Goal: Answer question/provide support: Share knowledge or assist other users

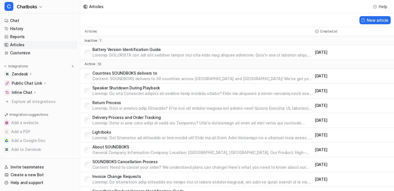
scroll to position [75, 0]
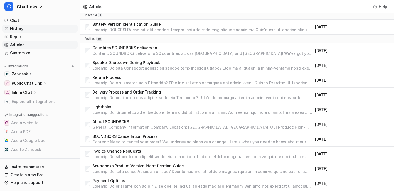
click at [27, 33] on link "History" at bounding box center [39, 29] width 75 height 8
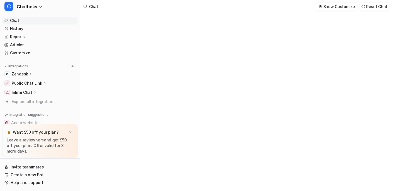
type textarea "**********"
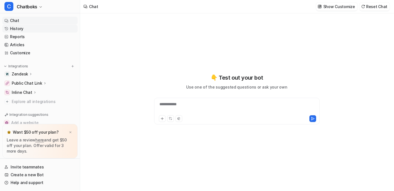
click at [44, 31] on link "History" at bounding box center [39, 29] width 75 height 8
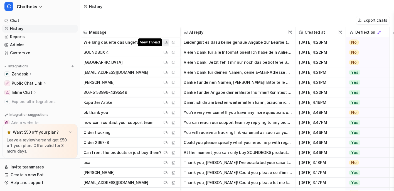
click at [167, 44] on img at bounding box center [166, 42] width 4 height 4
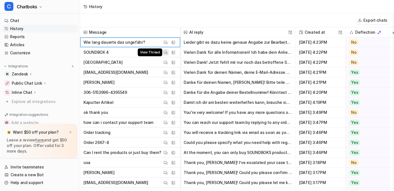
click at [167, 55] on img at bounding box center [166, 52] width 4 height 4
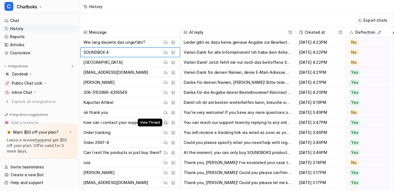
click at [167, 125] on img at bounding box center [166, 122] width 4 height 4
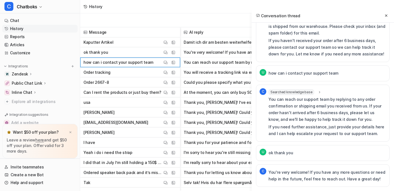
scroll to position [60, 0]
click at [169, 95] on button "View Thread" at bounding box center [165, 92] width 7 height 7
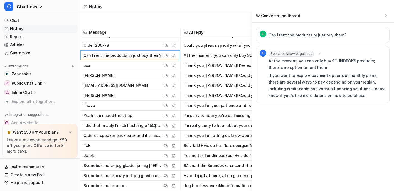
scroll to position [97, 0]
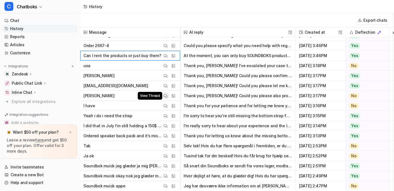
click at [167, 98] on img at bounding box center [166, 96] width 4 height 4
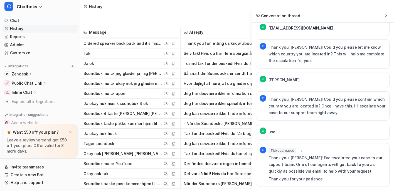
scroll to position [189, 0]
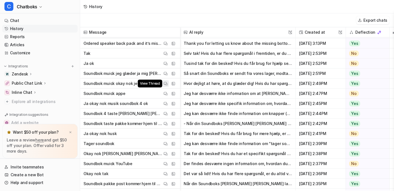
click at [167, 86] on img at bounding box center [166, 83] width 4 height 4
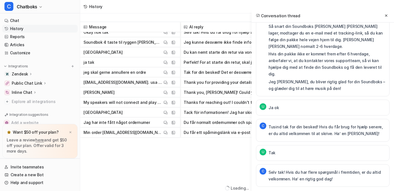
scroll to position [6, 0]
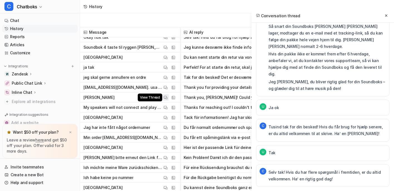
click at [169, 96] on button "View Thread" at bounding box center [165, 97] width 7 height 7
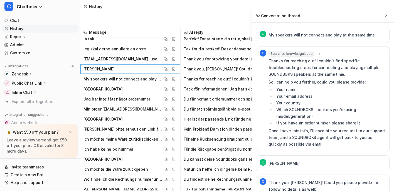
scroll to position [379, 0]
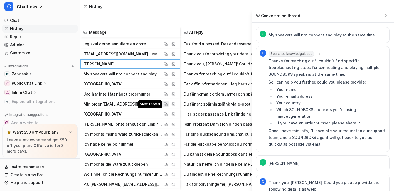
click at [167, 106] on img at bounding box center [166, 104] width 4 height 4
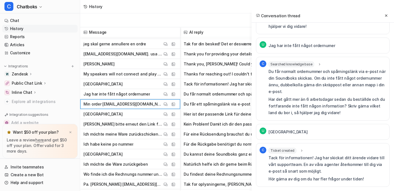
scroll to position [141, 0]
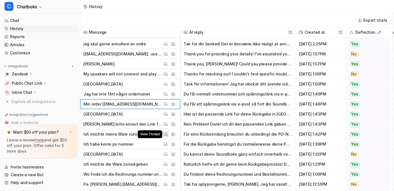
click at [167, 132] on img at bounding box center [166, 134] width 4 height 4
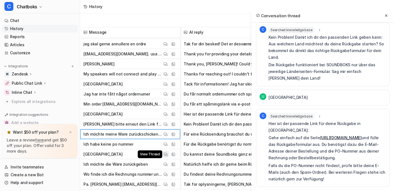
scroll to position [421, 0]
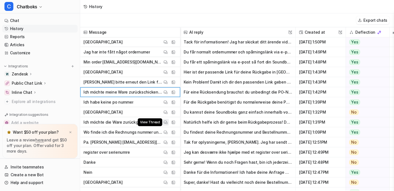
click at [169, 122] on button "View Thread" at bounding box center [165, 122] width 7 height 7
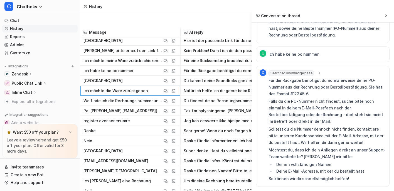
scroll to position [452, 0]
click at [167, 121] on img at bounding box center [166, 121] width 4 height 4
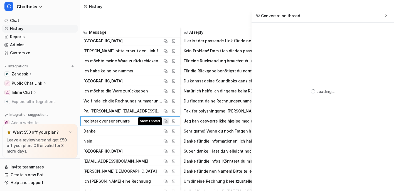
scroll to position [0, 0]
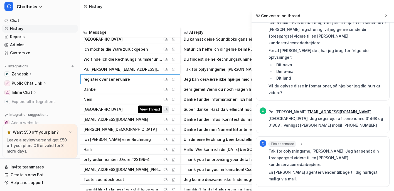
click at [167, 109] on img at bounding box center [166, 109] width 4 height 4
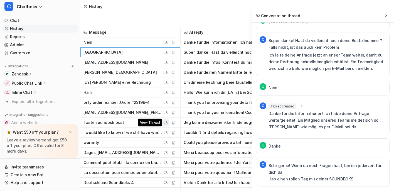
click at [167, 124] on img at bounding box center [166, 122] width 4 height 4
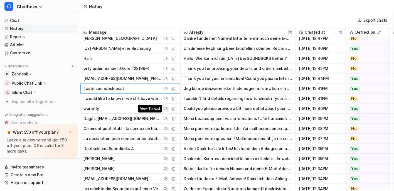
click at [167, 110] on img at bounding box center [166, 109] width 4 height 4
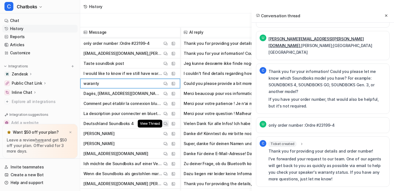
click at [169, 126] on button "View Thread" at bounding box center [165, 123] width 7 height 7
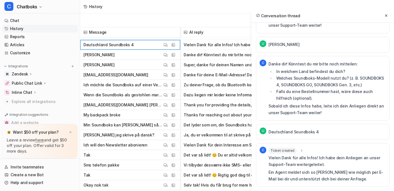
scroll to position [688, 0]
click at [167, 105] on img at bounding box center [166, 105] width 4 height 4
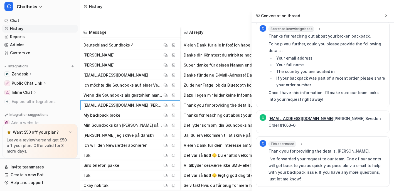
scroll to position [733, 0]
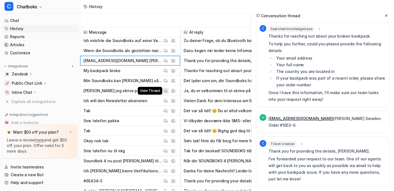
click at [167, 91] on img at bounding box center [166, 91] width 4 height 4
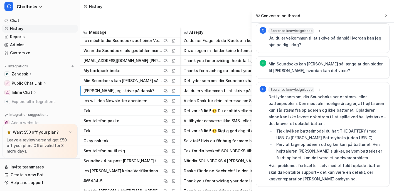
scroll to position [760, 0]
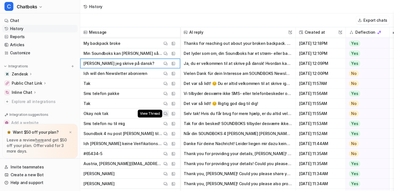
click at [169, 113] on button "View Thread" at bounding box center [165, 113] width 7 height 7
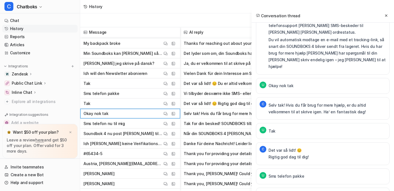
scroll to position [776, 0]
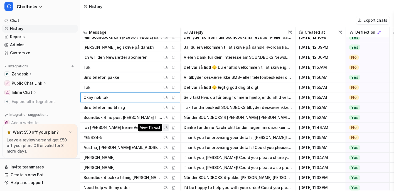
click at [169, 127] on button "View Thread" at bounding box center [165, 127] width 7 height 7
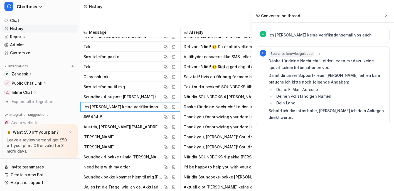
scroll to position [806, 0]
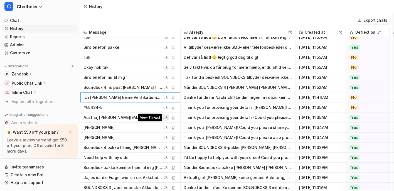
click at [167, 120] on img at bounding box center [166, 117] width 4 height 4
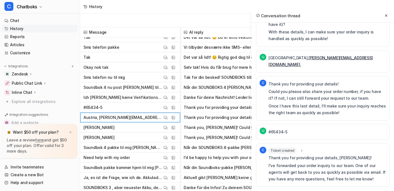
scroll to position [847, 0]
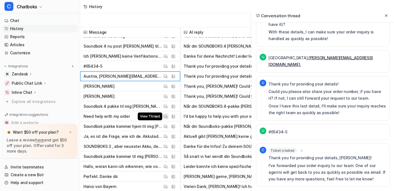
click at [169, 117] on button "View Thread" at bounding box center [165, 116] width 7 height 7
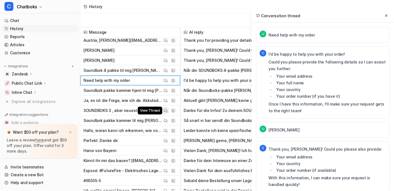
scroll to position [892, 0]
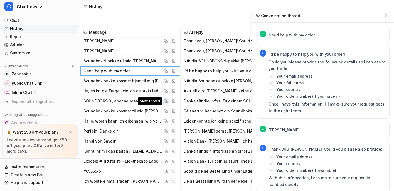
click at [167, 102] on img at bounding box center [166, 101] width 4 height 4
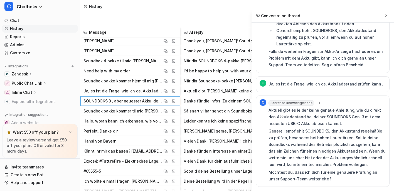
scroll to position [227, 0]
click at [167, 142] on img at bounding box center [166, 141] width 4 height 4
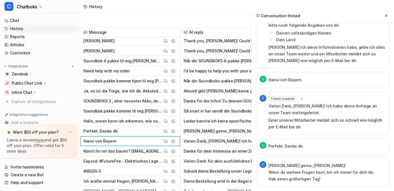
scroll to position [710, 0]
click at [268, 96] on span "Ticket created" at bounding box center [282, 99] width 28 height 6
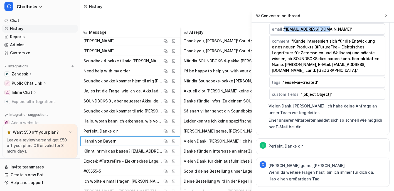
drag, startPoint x: 311, startPoint y: 115, endPoint x: 257, endPoint y: 115, distance: 53.4
click at [284, 31] on span ""[EMAIL_ADDRESS][DOMAIN_NAME]"" at bounding box center [318, 29] width 69 height 5
copy span ""[EMAIL_ADDRESS][DOMAIN_NAME]""
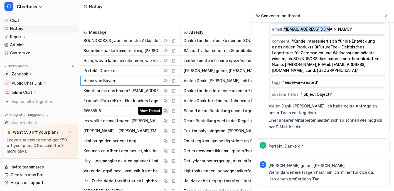
click at [167, 112] on img at bounding box center [166, 111] width 4 height 4
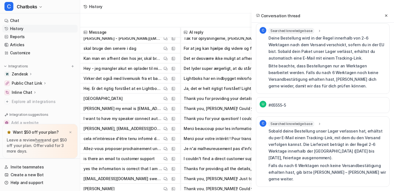
scroll to position [1050, 0]
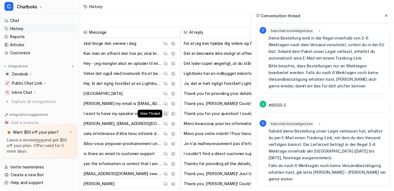
click at [169, 117] on button "View Thread" at bounding box center [165, 113] width 7 height 7
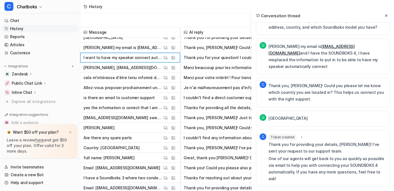
scroll to position [1107, 0]
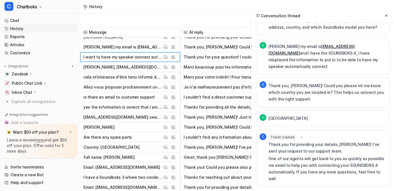
click at [268, 134] on span "Ticket created" at bounding box center [282, 137] width 28 height 6
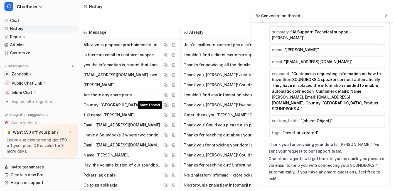
scroll to position [1158, 0]
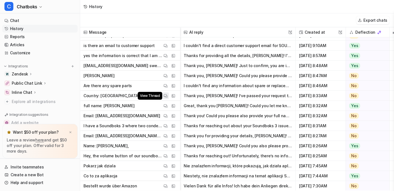
click at [167, 95] on img at bounding box center [166, 96] width 4 height 4
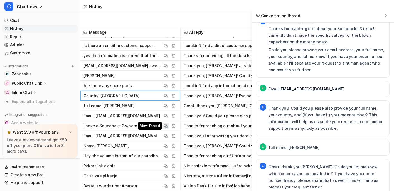
click at [167, 126] on img at bounding box center [166, 126] width 4 height 4
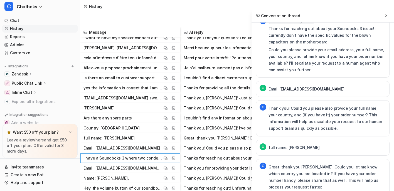
scroll to position [1152, 0]
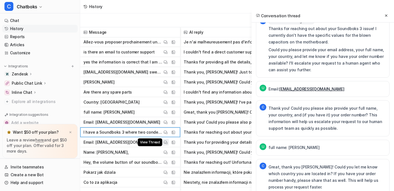
click at [169, 140] on button "View Thread" at bounding box center [165, 142] width 7 height 7
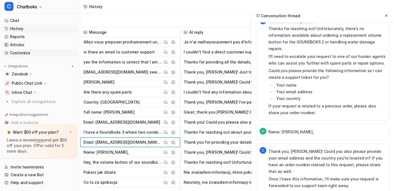
click at [31, 57] on link "Customize" at bounding box center [39, 53] width 75 height 8
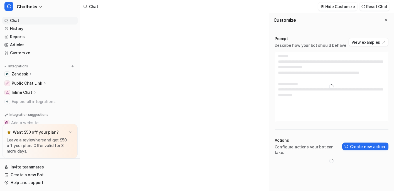
type textarea "**********"
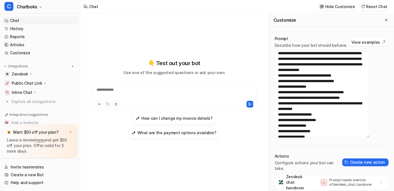
scroll to position [583, 0]
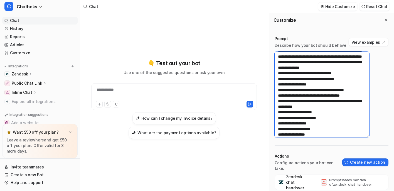
click at [342, 116] on textarea at bounding box center [322, 94] width 95 height 86
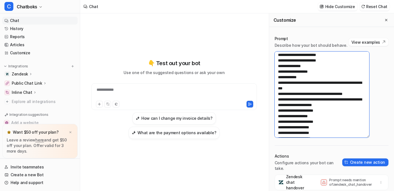
scroll to position [772, 0]
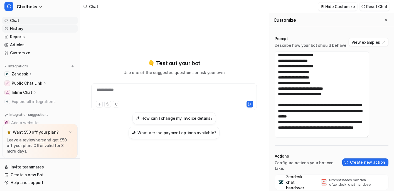
click at [47, 33] on link "History" at bounding box center [39, 29] width 75 height 8
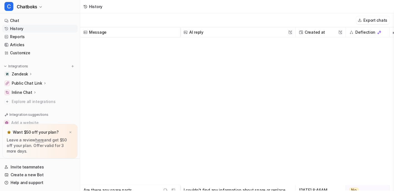
scroll to position [1244, 0]
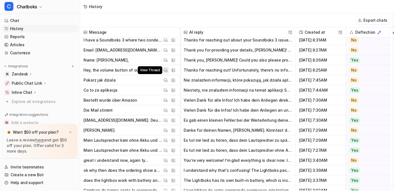
click at [167, 72] on img at bounding box center [166, 70] width 4 height 4
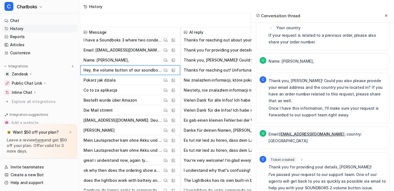
scroll to position [118, 0]
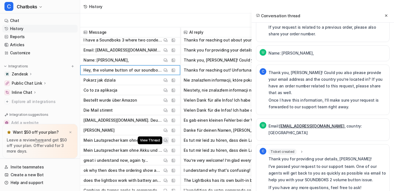
click at [167, 142] on img at bounding box center [166, 140] width 4 height 4
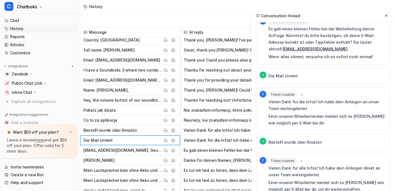
scroll to position [220, 0]
click at [268, 24] on span "Failed to create ticket" at bounding box center [287, 21] width 39 height 6
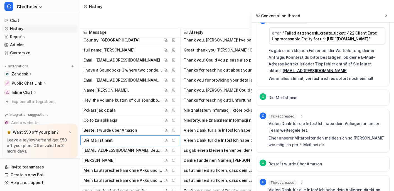
click at [268, 74] on p "Es gab einen kleinen Fehler bei der Weiterleitung deiner Anfrage. Könntest du b…" at bounding box center [326, 60] width 117 height 27
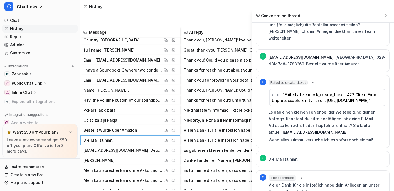
scroll to position [163, 0]
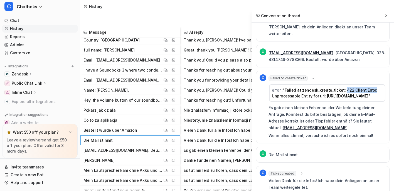
drag, startPoint x: 330, startPoint y: 133, endPoint x: 319, endPoint y: 133, distance: 11.4
click at [366, 98] on span ""Failed at zendesk_create_ticket: 422 Client Error: Unprocessable Entity for ur…" at bounding box center [324, 93] width 105 height 11
click at [333, 98] on span ""Failed at zendesk_create_ticket: 422 Client Error: Unprocessable Entity for ur…" at bounding box center [324, 93] width 105 height 11
drag, startPoint x: 331, startPoint y: 130, endPoint x: 360, endPoint y: 145, distance: 32.8
click at [360, 102] on td "error : "Failed at zendesk_create_ticket: 422 Client Error: Unprocessable Entit…" at bounding box center [327, 92] width 116 height 17
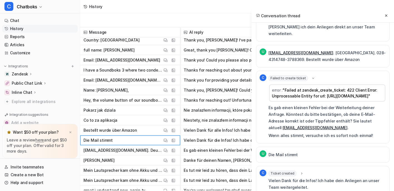
copy span "422 Client Error: Unprocessable Entity for url: [URL][DOMAIN_NAME]""
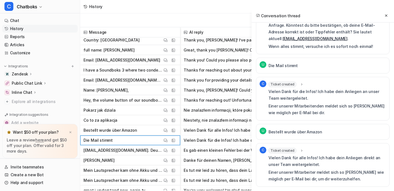
scroll to position [285, 0]
click at [268, 87] on span "Ticket created" at bounding box center [282, 84] width 28 height 6
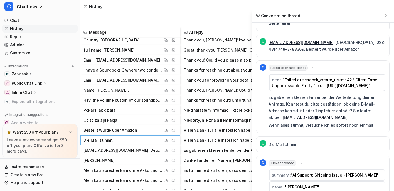
scroll to position [0, 0]
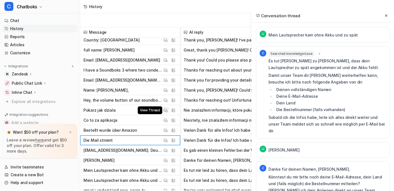
click at [169, 113] on div "View Thread" at bounding box center [165, 110] width 7 height 7
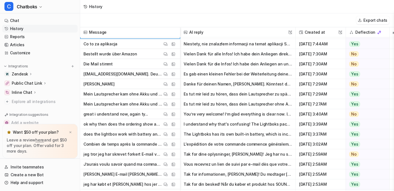
scroll to position [1320, 0]
click at [169, 107] on button "View Thread" at bounding box center [165, 103] width 7 height 7
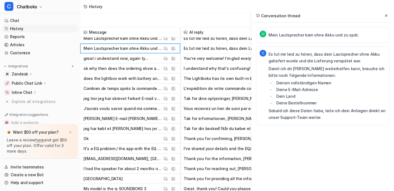
scroll to position [1376, 0]
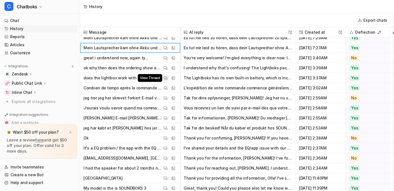
click at [178, 83] on span "does the lightbox work with battery and charger i have already for my speakers?…" at bounding box center [129, 78] width 95 height 10
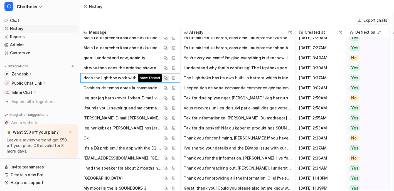
click at [167, 80] on img at bounding box center [166, 78] width 4 height 4
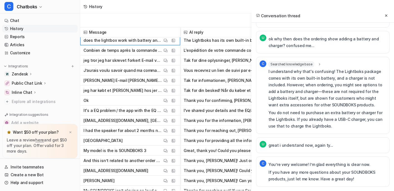
scroll to position [1415, 0]
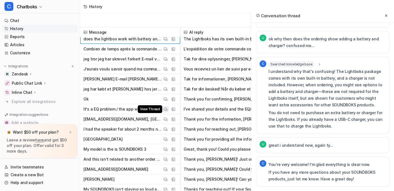
click at [167, 111] on img at bounding box center [166, 109] width 4 height 4
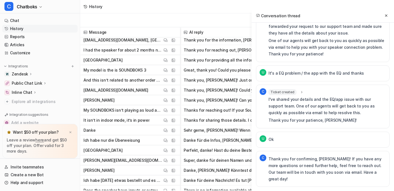
scroll to position [1495, 0]
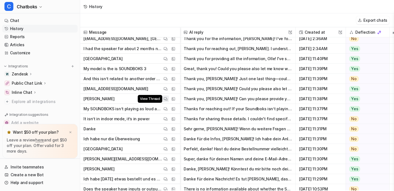
click at [167, 101] on img at bounding box center [166, 99] width 4 height 4
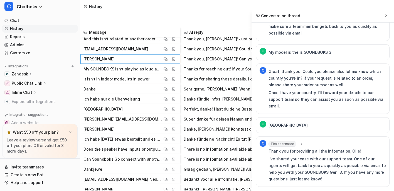
scroll to position [1536, 0]
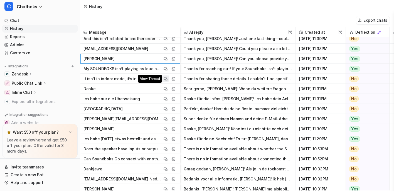
click at [169, 82] on button "View Thread" at bounding box center [165, 78] width 7 height 7
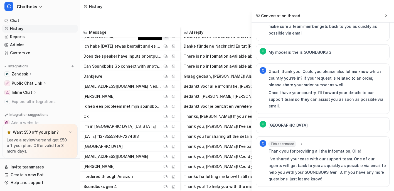
scroll to position [1628, 0]
click at [167, 48] on img at bounding box center [166, 46] width 4 height 4
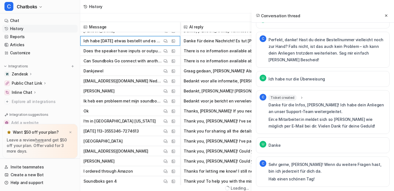
scroll to position [13, 0]
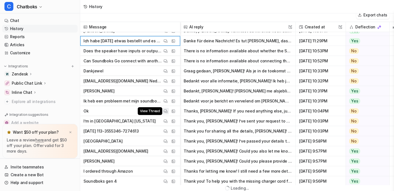
click at [169, 108] on button "View Thread" at bounding box center [165, 111] width 7 height 7
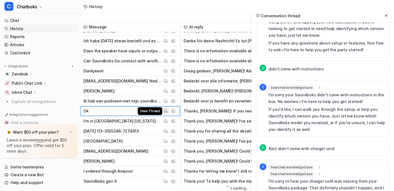
click at [167, 111] on img at bounding box center [166, 111] width 4 height 4
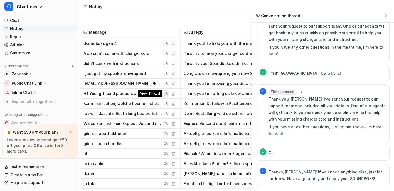
scroll to position [1771, 0]
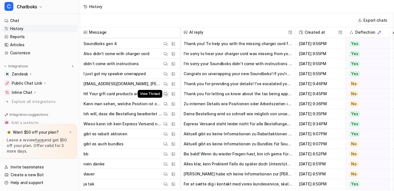
click at [167, 93] on img at bounding box center [166, 94] width 4 height 4
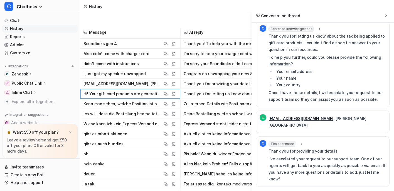
scroll to position [70, 0]
click at [167, 123] on img at bounding box center [166, 124] width 4 height 4
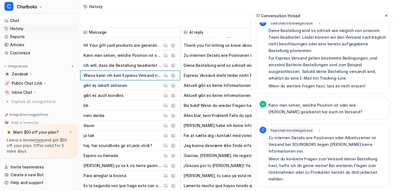
scroll to position [1819, 0]
click at [167, 88] on img at bounding box center [166, 86] width 4 height 4
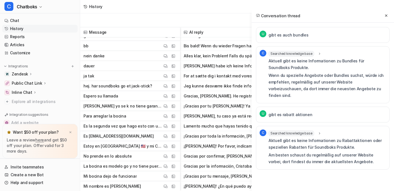
scroll to position [1879, 0]
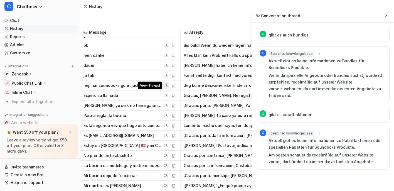
click at [169, 87] on button "View Thread" at bounding box center [165, 85] width 7 height 7
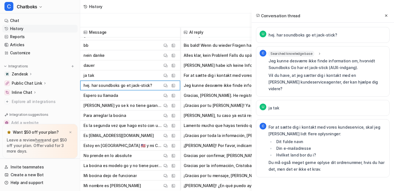
scroll to position [27, 0]
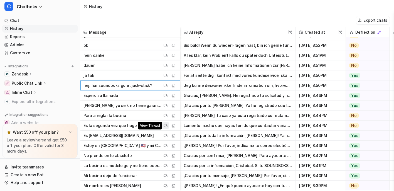
click at [167, 126] on img at bounding box center [166, 125] width 4 height 4
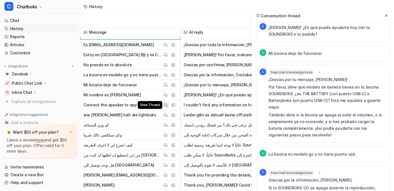
scroll to position [1970, 0]
click at [167, 127] on img at bounding box center [166, 125] width 4 height 4
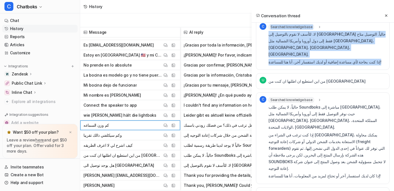
drag, startPoint x: 236, startPoint y: 45, endPoint x: 372, endPoint y: 73, distance: 138.1
click at [372, 70] on div "C Searched knowledge base search_queries : "Delivery Process and Order Tracking…" at bounding box center [322, 44] width 133 height 50
copy div "Searched knowledge base search_queries : "Delivery Process and Order Tracking ا…"
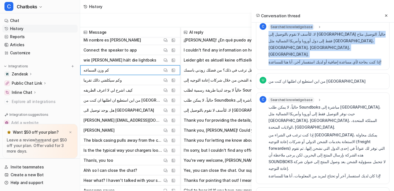
scroll to position [2026, 0]
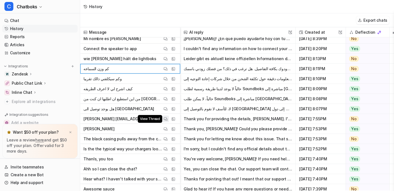
click at [167, 118] on img at bounding box center [166, 119] width 4 height 4
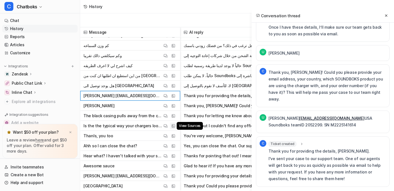
scroll to position [2053, 0]
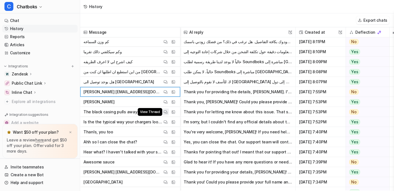
click at [167, 111] on img at bounding box center [166, 112] width 4 height 4
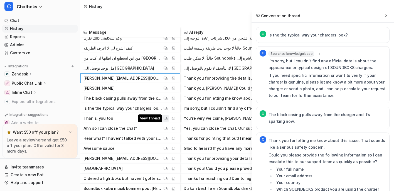
scroll to position [2086, 0]
click at [169, 126] on button "View Thread" at bounding box center [165, 128] width 7 height 7
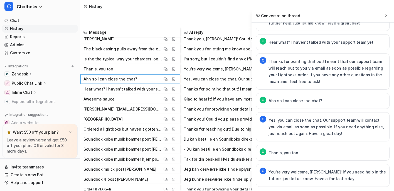
scroll to position [2136, 0]
click at [167, 100] on img at bounding box center [166, 99] width 4 height 4
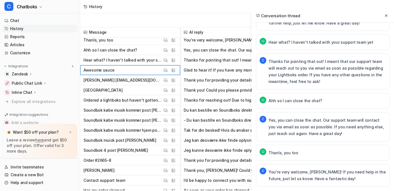
scroll to position [2165, 0]
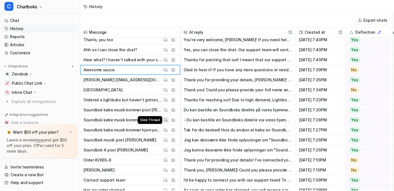
click at [169, 118] on button "View Thread" at bounding box center [165, 120] width 7 height 7
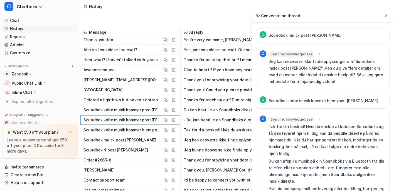
scroll to position [63, 0]
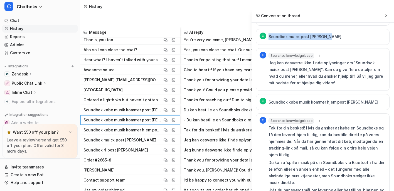
drag, startPoint x: 237, startPoint y: 50, endPoint x: 322, endPoint y: 49, distance: 85.7
click at [322, 45] on div "U Soundbok muick post [PERSON_NAME]" at bounding box center [322, 37] width 133 height 16
copy p "Soundbok muick post [PERSON_NAME]"
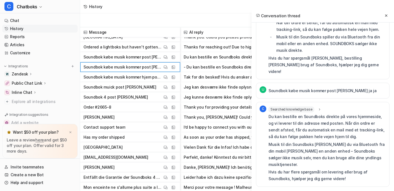
scroll to position [2219, 0]
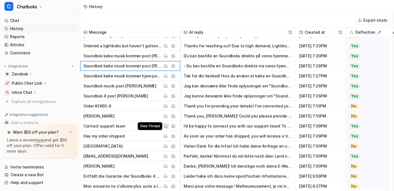
click at [167, 125] on img at bounding box center [166, 126] width 4 height 4
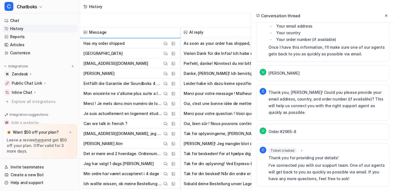
scroll to position [2311, 0]
click at [167, 83] on img at bounding box center [166, 84] width 4 height 4
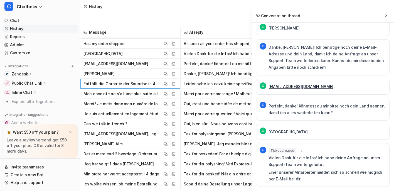
scroll to position [197, 0]
drag, startPoint x: 296, startPoint y: 61, endPoint x: 236, endPoint y: 61, distance: 60.1
click at [256, 79] on div "U [EMAIL_ADDRESS][DOMAIN_NAME]" at bounding box center [322, 87] width 133 height 16
copy link "[EMAIL_ADDRESS][DOMAIN_NAME]"
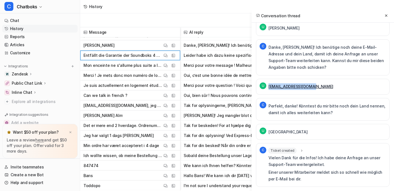
scroll to position [2340, 0]
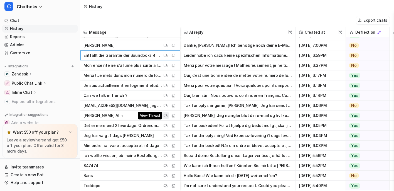
click at [169, 118] on button "View Thread" at bounding box center [165, 115] width 7 height 7
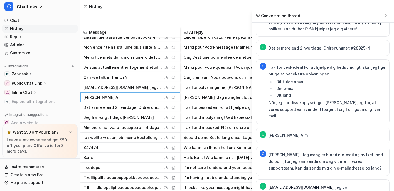
scroll to position [2380, 0]
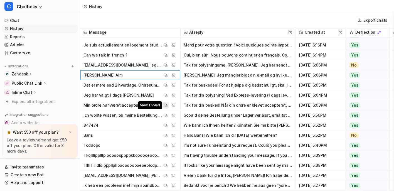
click at [167, 105] on img at bounding box center [166, 105] width 4 height 4
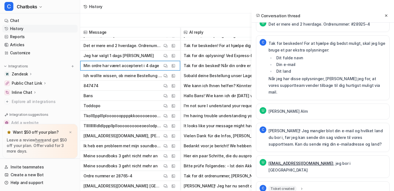
scroll to position [2429, 0]
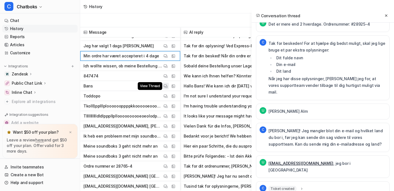
click at [167, 85] on img at bounding box center [166, 86] width 4 height 4
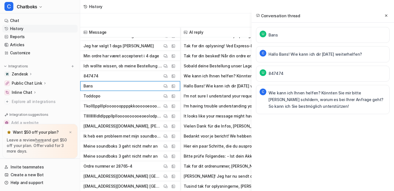
scroll to position [2452, 0]
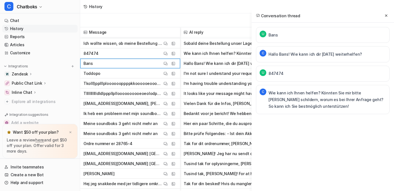
click at [162, 115] on p "Ik heb een probleem met mijn soundbox de subwoofer is opgeblazen en er komt gee…" at bounding box center [122, 113] width 79 height 10
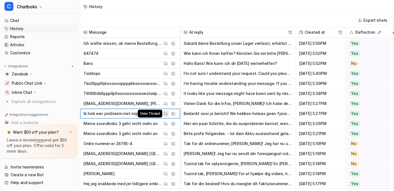
click at [167, 115] on img at bounding box center [166, 114] width 4 height 4
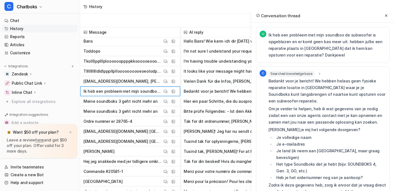
scroll to position [2475, 0]
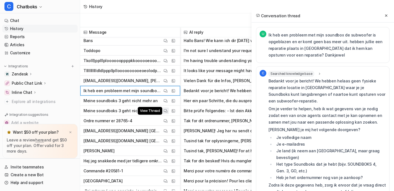
click at [167, 112] on img at bounding box center [166, 111] width 4 height 4
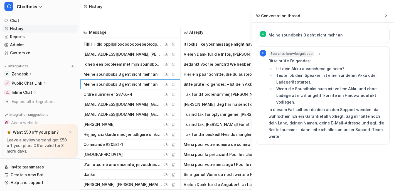
scroll to position [2502, 0]
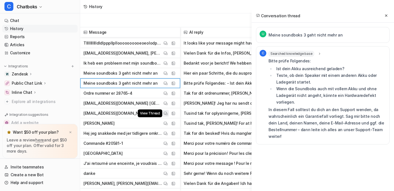
click at [177, 113] on div "View Thread View Sources" at bounding box center [169, 113] width 14 height 7
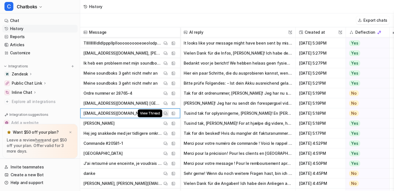
click at [169, 114] on button "View Thread" at bounding box center [165, 113] width 7 height 7
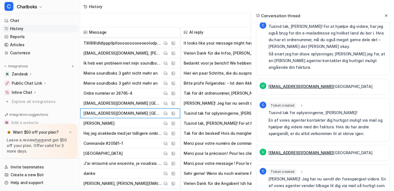
scroll to position [367, 0]
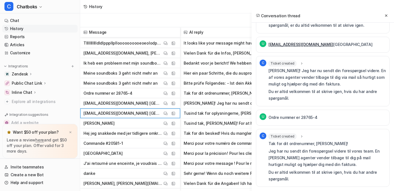
click at [268, 132] on div "Ticket created summary : "AI Support: Order inquiry - [PERSON_NAME]" name : "[P…" at bounding box center [326, 157] width 117 height 51
click at [268, 133] on span "Ticket created" at bounding box center [282, 136] width 28 height 6
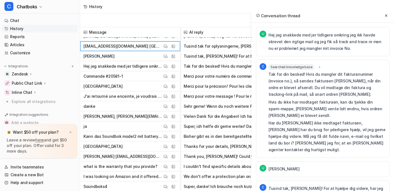
scroll to position [2569, 0]
click at [169, 103] on button "View Thread" at bounding box center [165, 106] width 7 height 7
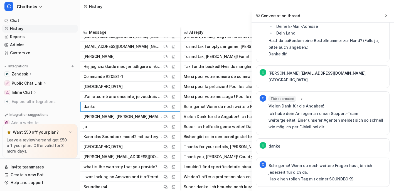
scroll to position [293, 0]
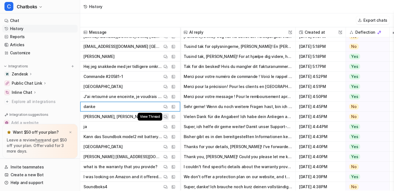
click at [167, 117] on img at bounding box center [166, 117] width 4 height 4
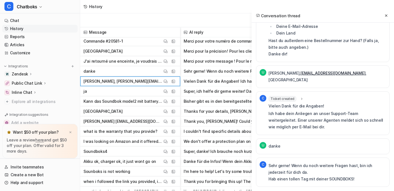
scroll to position [2604, 0]
click at [167, 131] on img at bounding box center [166, 132] width 4 height 4
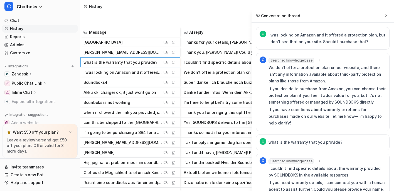
scroll to position [2672, 0]
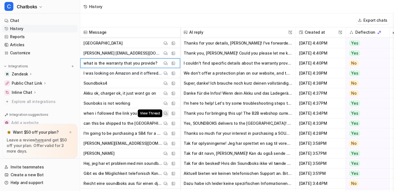
click at [167, 114] on img at bounding box center [166, 113] width 4 height 4
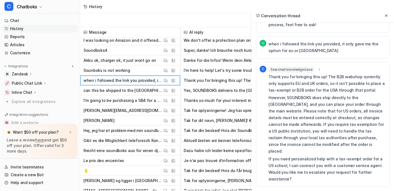
scroll to position [2705, 0]
click at [169, 132] on button "View Thread" at bounding box center [165, 130] width 7 height 7
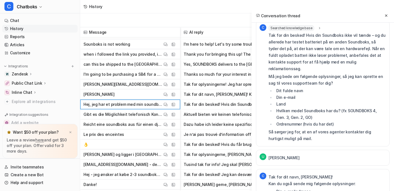
scroll to position [2732, 0]
click at [169, 124] on button "View Thread" at bounding box center [165, 124] width 7 height 7
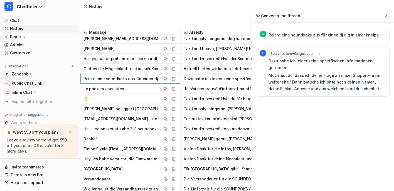
scroll to position [2778, 0]
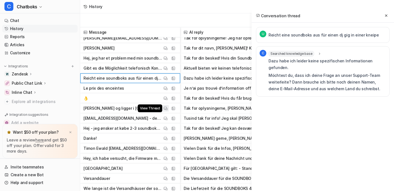
click at [169, 108] on button "View Thread" at bounding box center [165, 108] width 7 height 7
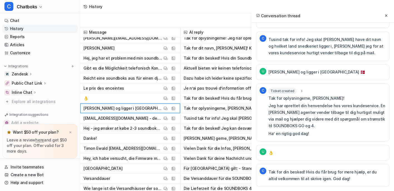
scroll to position [2826, 0]
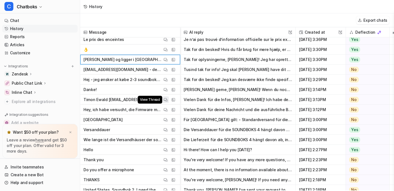
click at [169, 100] on button "View Thread" at bounding box center [165, 99] width 7 height 7
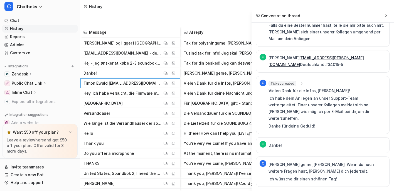
scroll to position [2844, 0]
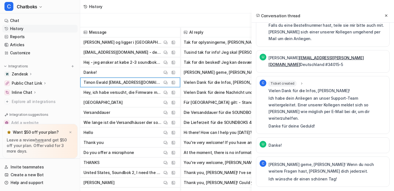
click at [178, 117] on span "Versanddauer View Thread View Sources" at bounding box center [129, 112] width 95 height 10
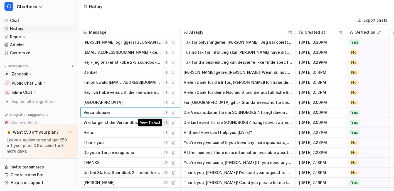
click at [167, 122] on img at bounding box center [166, 122] width 4 height 4
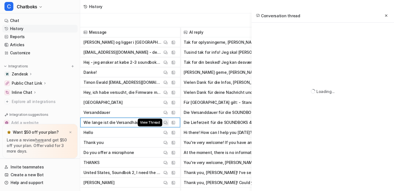
scroll to position [39, 0]
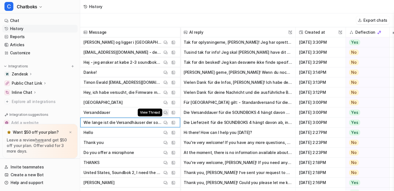
click at [167, 115] on img at bounding box center [166, 112] width 4 height 4
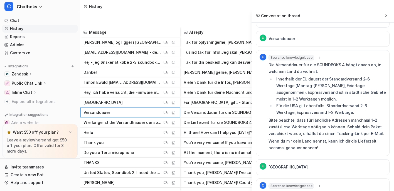
scroll to position [271, 0]
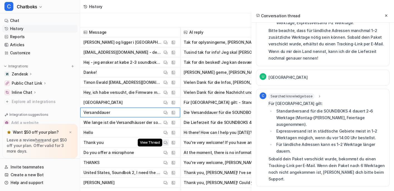
click at [167, 144] on img at bounding box center [166, 142] width 4 height 4
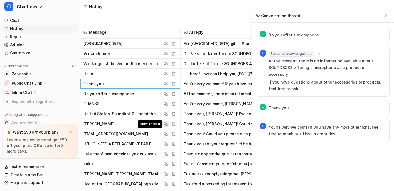
scroll to position [2903, 0]
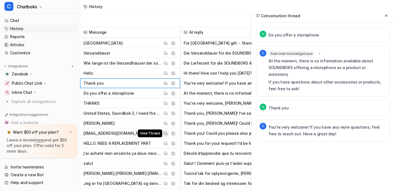
click at [167, 135] on img at bounding box center [166, 133] width 4 height 4
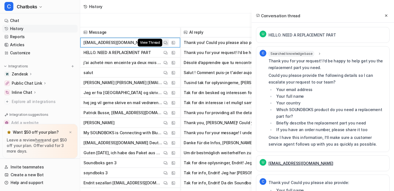
scroll to position [2993, 0]
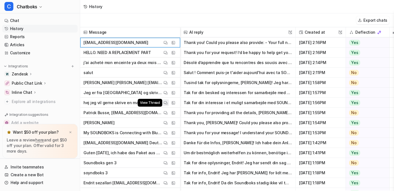
click at [167, 104] on img at bounding box center [166, 103] width 4 height 4
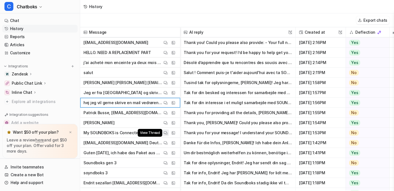
click at [169, 135] on button "View Thread" at bounding box center [165, 132] width 7 height 7
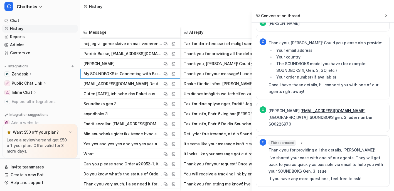
scroll to position [3057, 0]
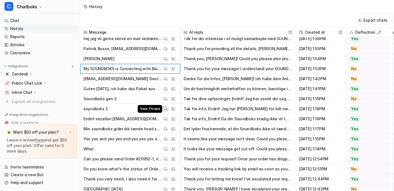
click at [167, 111] on img at bounding box center [166, 109] width 4 height 4
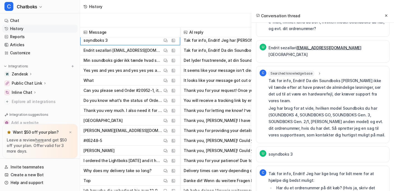
scroll to position [3125, 0]
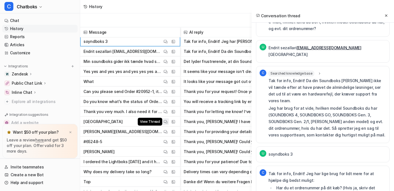
click at [167, 122] on img at bounding box center [166, 122] width 4 height 4
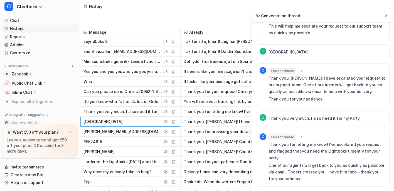
scroll to position [512, 0]
click at [169, 112] on button "View Thread" at bounding box center [165, 111] width 7 height 7
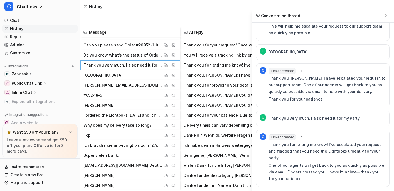
scroll to position [3171, 0]
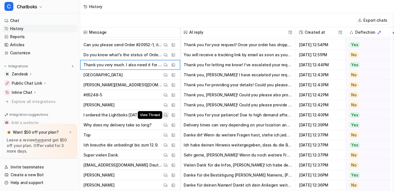
click at [167, 116] on img at bounding box center [166, 115] width 4 height 4
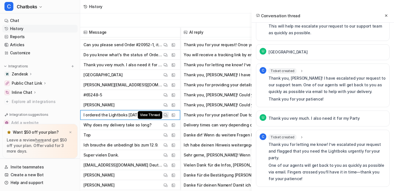
click at [167, 114] on img at bounding box center [166, 115] width 4 height 4
click at [167, 125] on img at bounding box center [166, 125] width 4 height 4
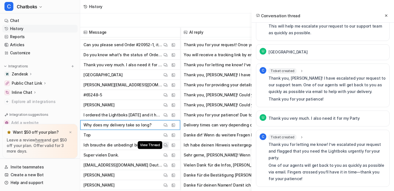
click at [167, 143] on img at bounding box center [166, 145] width 4 height 4
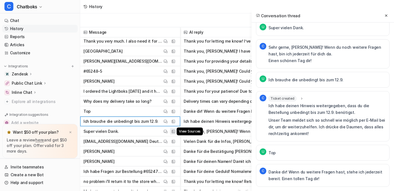
scroll to position [3203, 0]
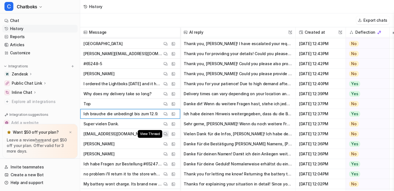
click at [167, 136] on img at bounding box center [166, 134] width 4 height 4
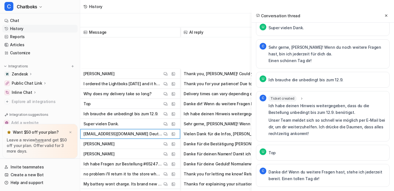
scroll to position [3297, 0]
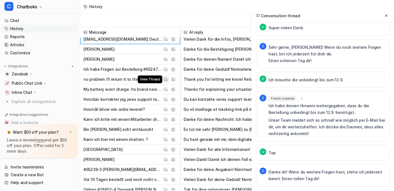
click at [167, 80] on img at bounding box center [166, 79] width 4 height 4
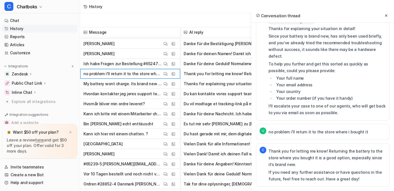
scroll to position [3304, 0]
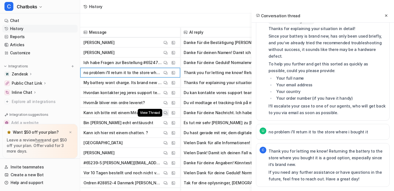
click at [167, 113] on img at bounding box center [166, 113] width 4 height 4
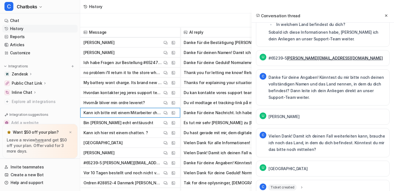
scroll to position [104, 0]
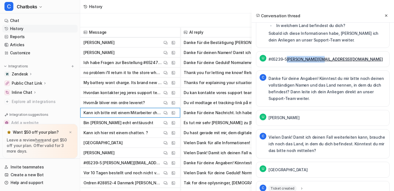
drag, startPoint x: 304, startPoint y: 96, endPoint x: 263, endPoint y: 95, distance: 41.2
click at [263, 67] on div "U #65239-5 [PERSON_NAME][EMAIL_ADDRESS][DOMAIN_NAME]" at bounding box center [322, 59] width 133 height 16
copy link "[PERSON_NAME][EMAIL_ADDRESS][DOMAIN_NAME]"
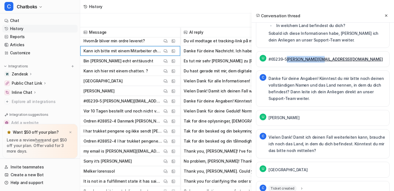
scroll to position [3365, 0]
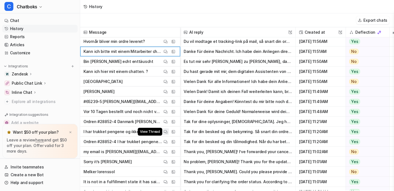
click at [167, 134] on img at bounding box center [166, 132] width 4 height 4
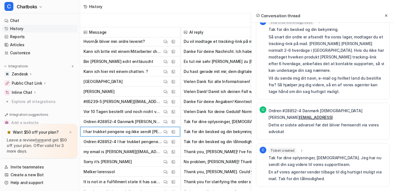
scroll to position [203, 0]
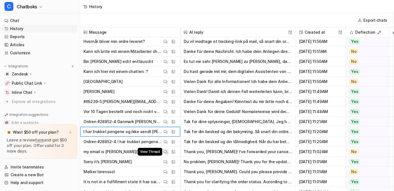
click at [169, 152] on button "View Thread" at bounding box center [165, 151] width 7 height 7
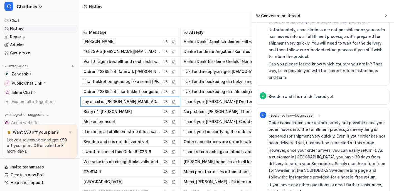
scroll to position [3421, 0]
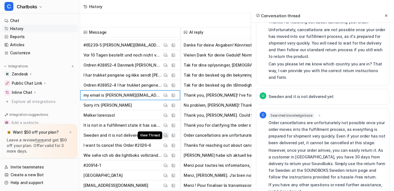
click at [167, 137] on img at bounding box center [166, 135] width 4 height 4
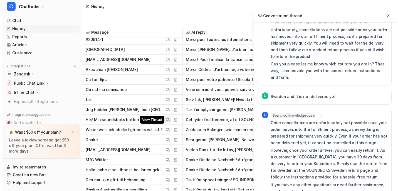
scroll to position [3547, 0]
